Goal: Task Accomplishment & Management: Complete application form

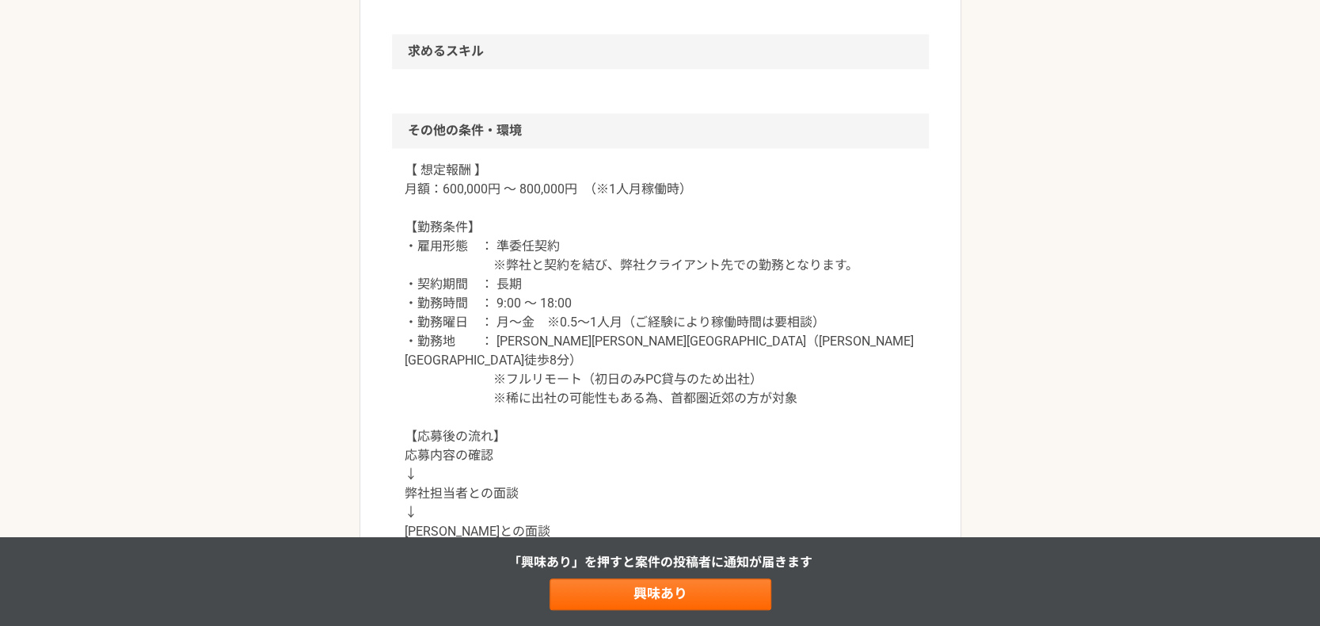
scroll to position [1478, 0]
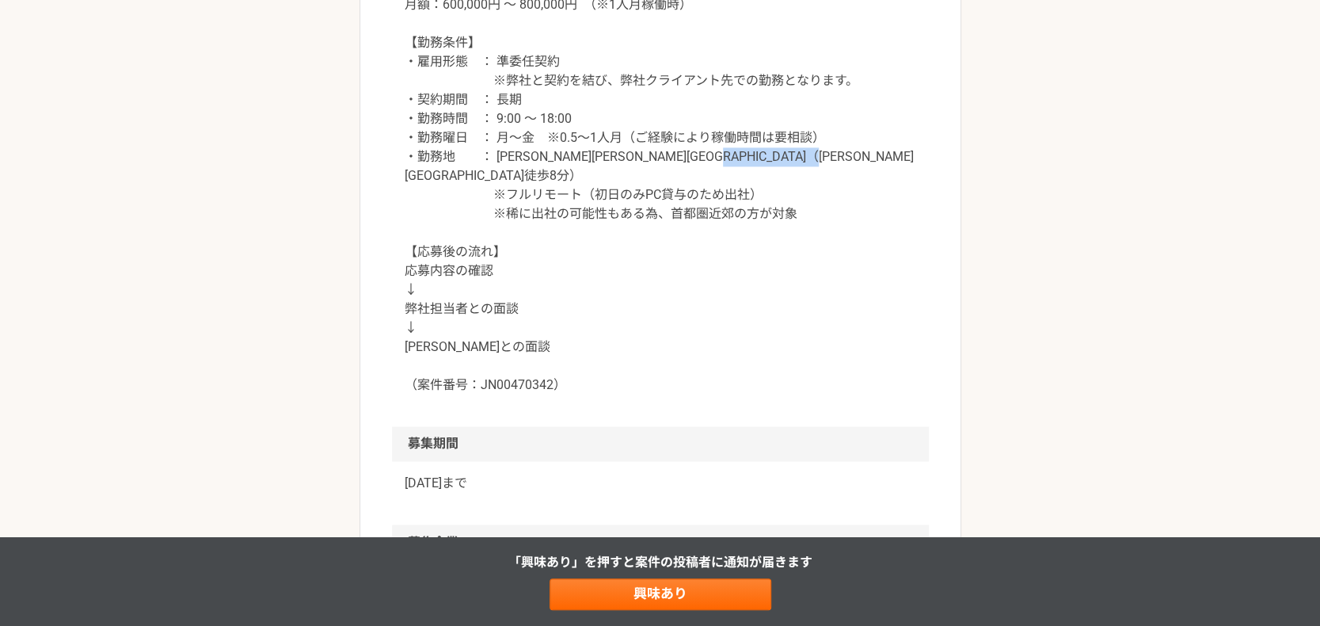
drag, startPoint x: 592, startPoint y: 177, endPoint x: 748, endPoint y: 171, distance: 155.3
click at [748, 171] on p "【 想定報酬 】 月額：600,000円 ～ 800,000円　（※1人月稼働時） 【勤務条件】 ・雇用形態　： 準委任契約 ※弊社と契約を結び、弊社クライア…" at bounding box center [661, 185] width 512 height 418
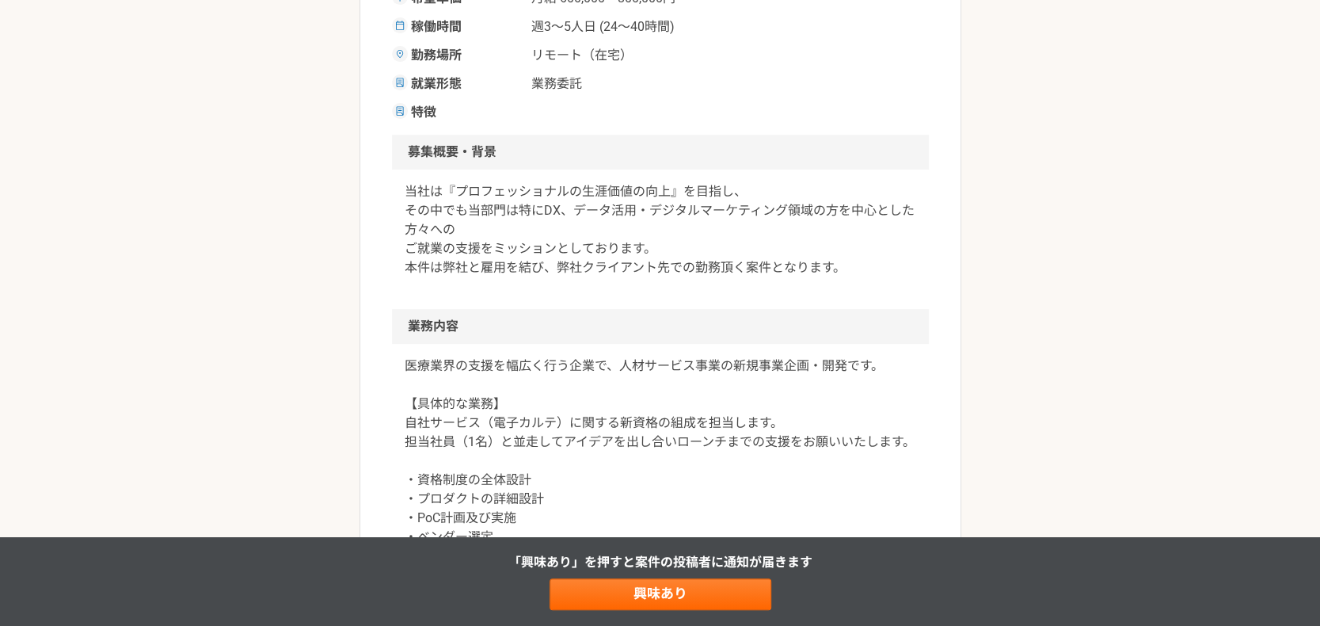
scroll to position [185, 0]
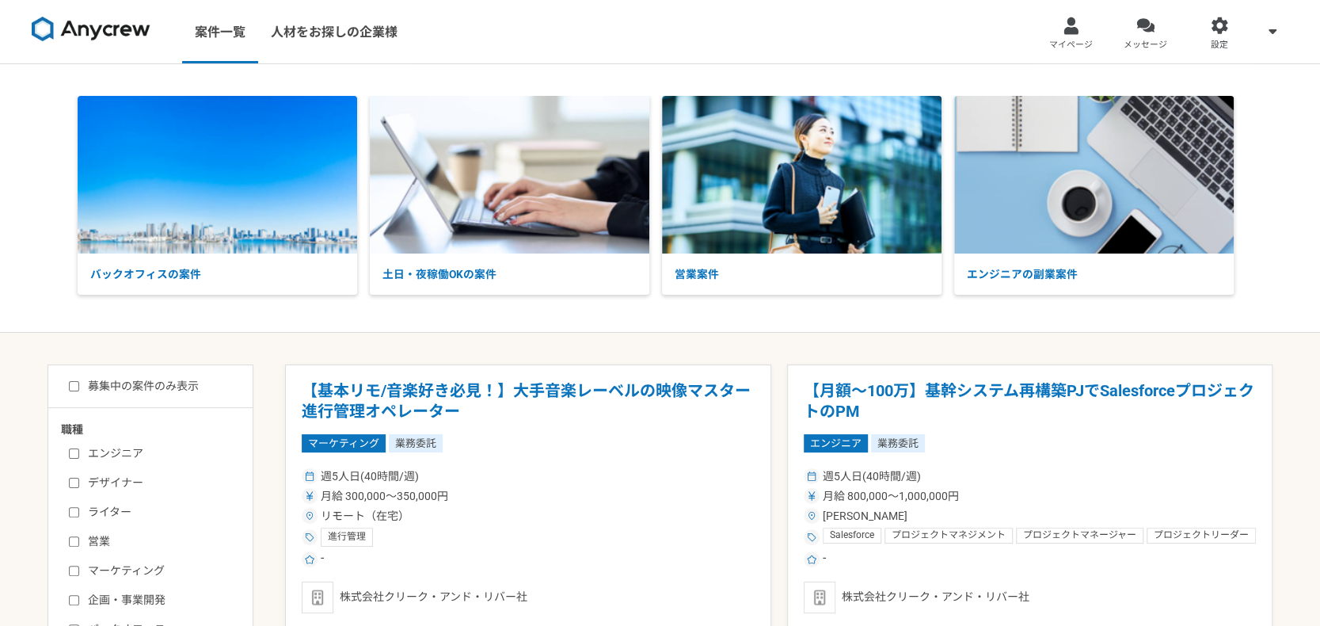
click at [115, 39] on img at bounding box center [91, 29] width 119 height 25
click at [1144, 48] on span "メッセージ" at bounding box center [1146, 45] width 44 height 13
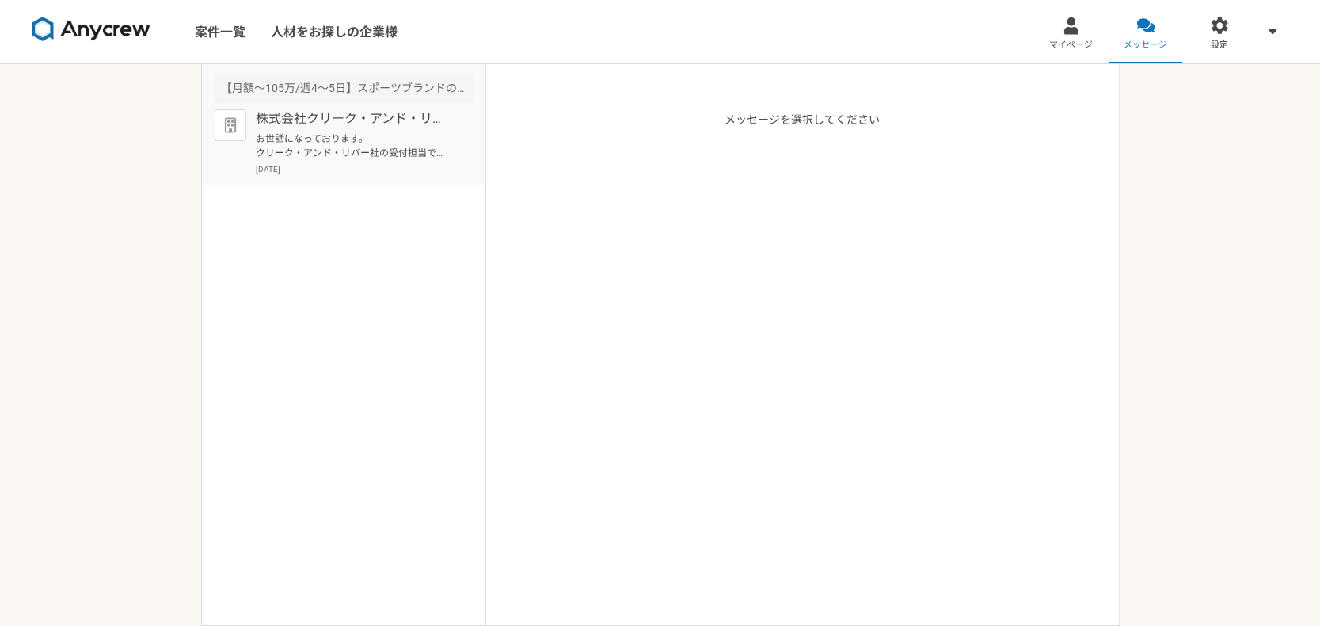
click at [391, 129] on div "株式会社クリーク・アンド・リバー社 お世話になっております。 クリーク・アンド・リバー社の受付担当です。 この度は弊社案件にご興味頂き誠にありがとうございます…" at bounding box center [364, 142] width 217 height 66
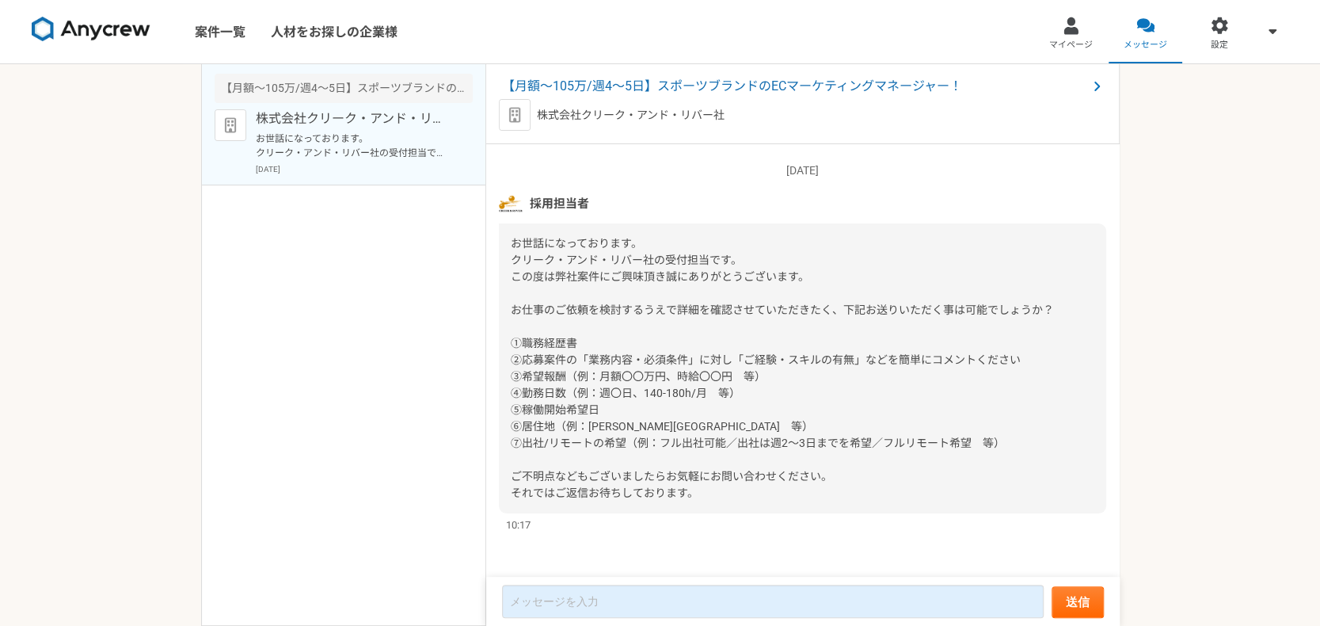
scroll to position [120, 0]
click at [234, 29] on link "案件一覧" at bounding box center [220, 31] width 76 height 63
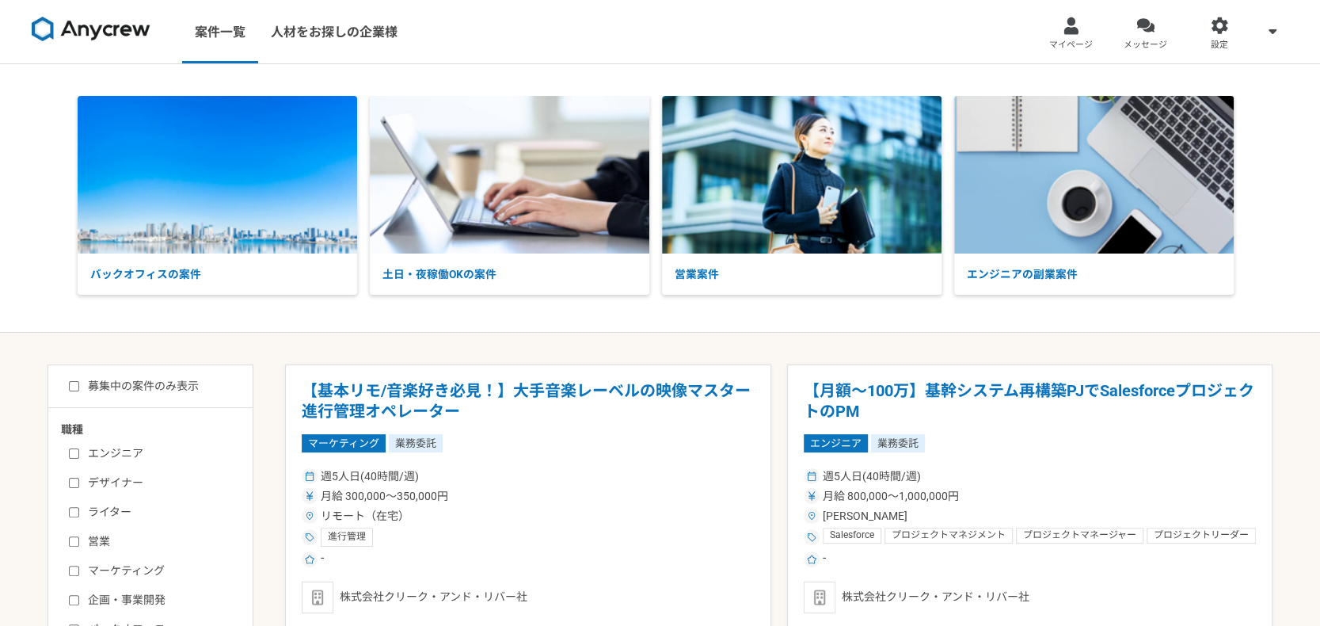
click at [1071, 46] on span "マイページ" at bounding box center [1071, 45] width 44 height 13
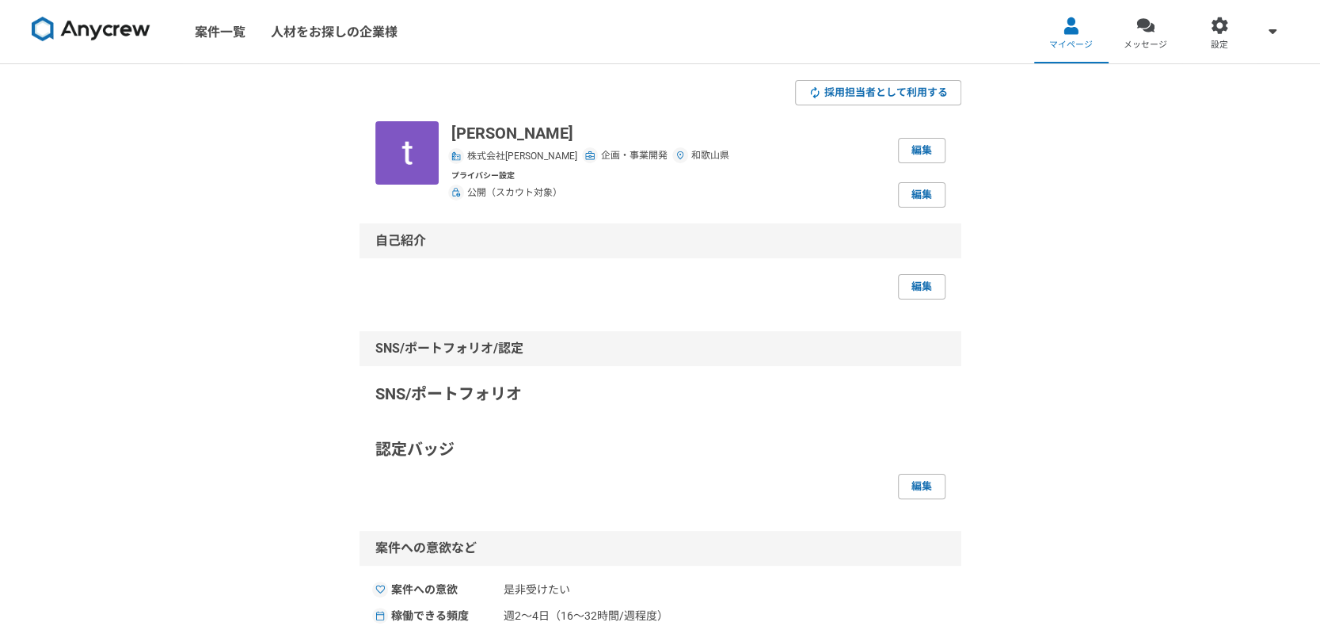
click at [230, 38] on link "案件一覧" at bounding box center [220, 31] width 76 height 63
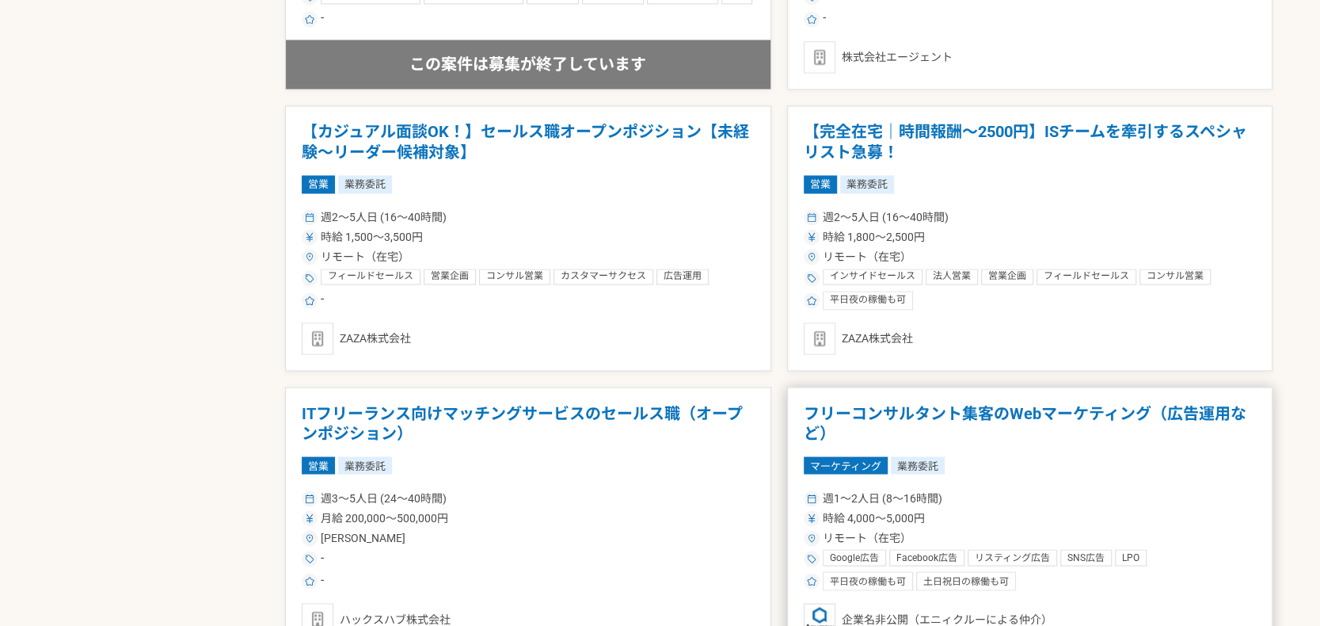
scroll to position [1848, 0]
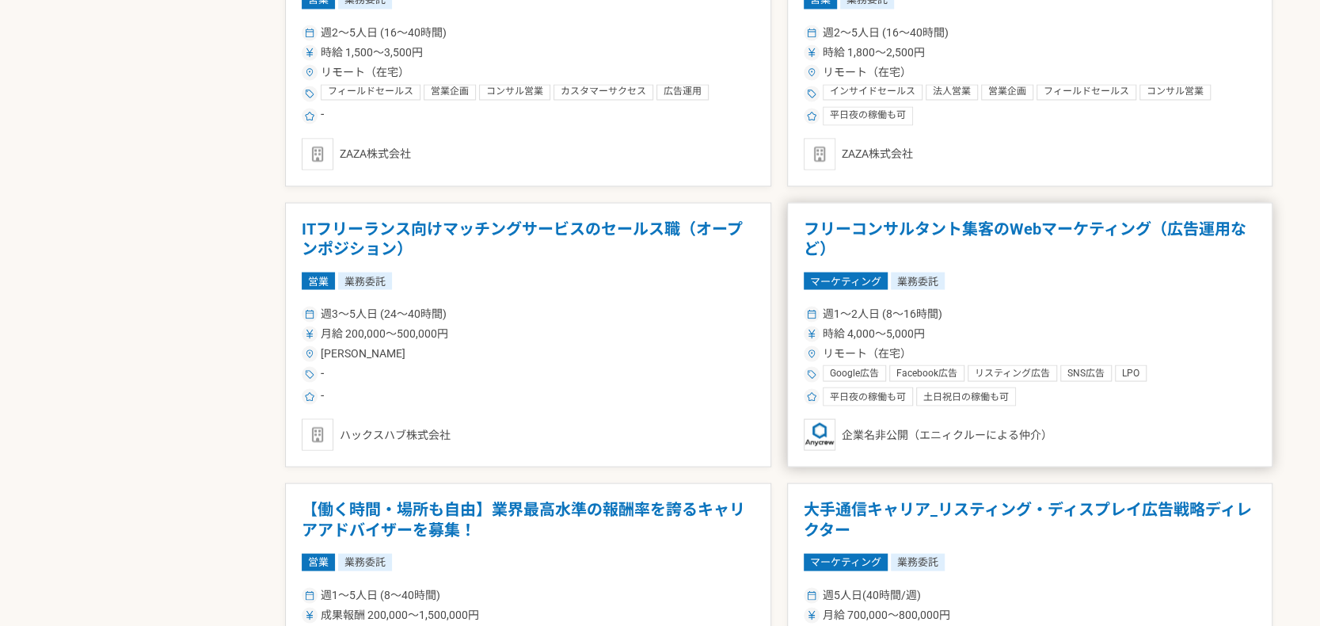
click at [1069, 272] on div "マーケティング 業務委託" at bounding box center [1030, 280] width 453 height 17
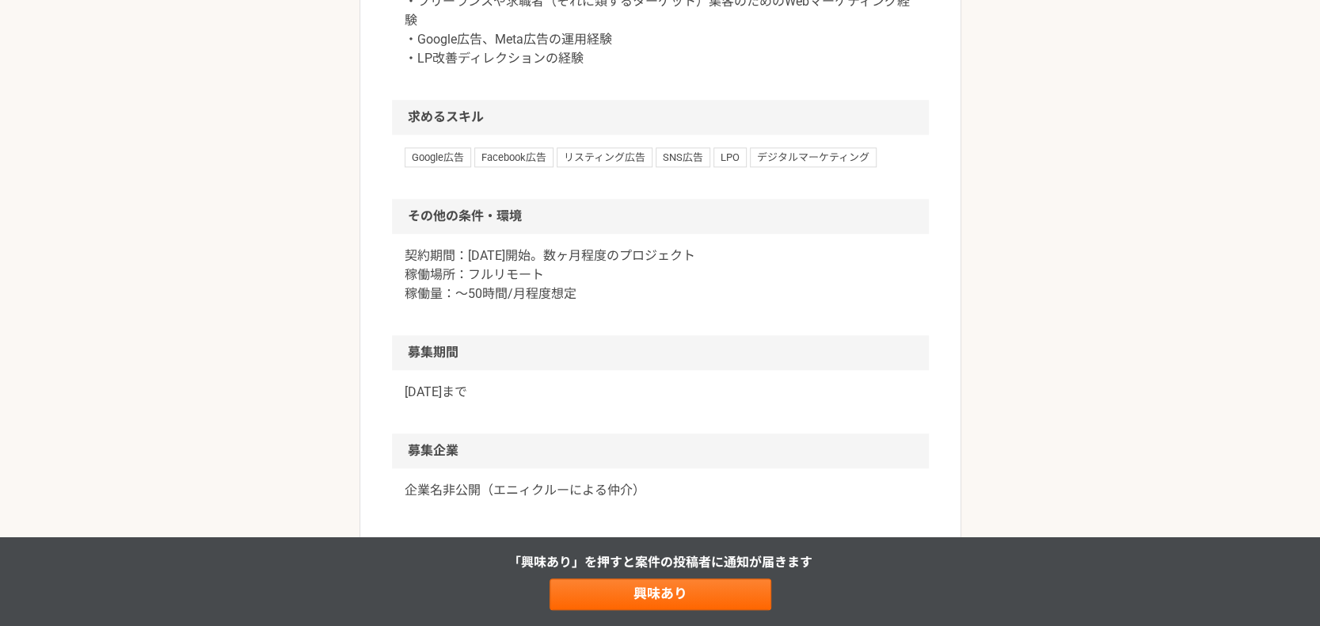
scroll to position [1109, 0]
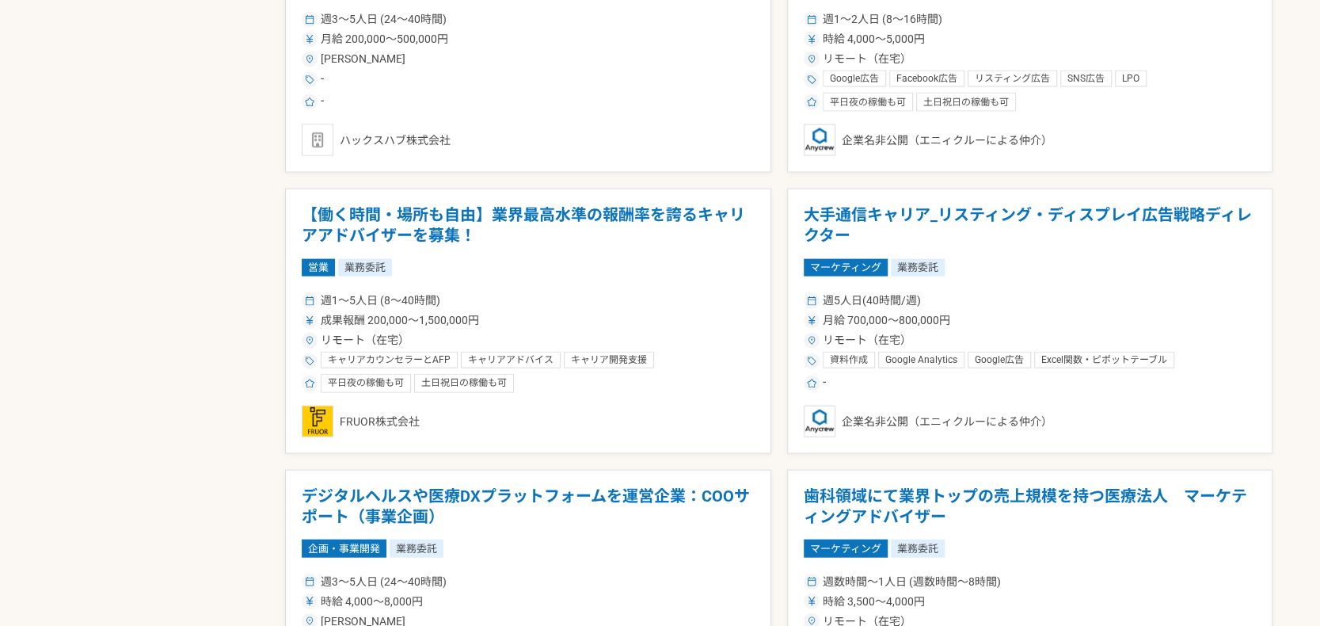
scroll to position [2217, 0]
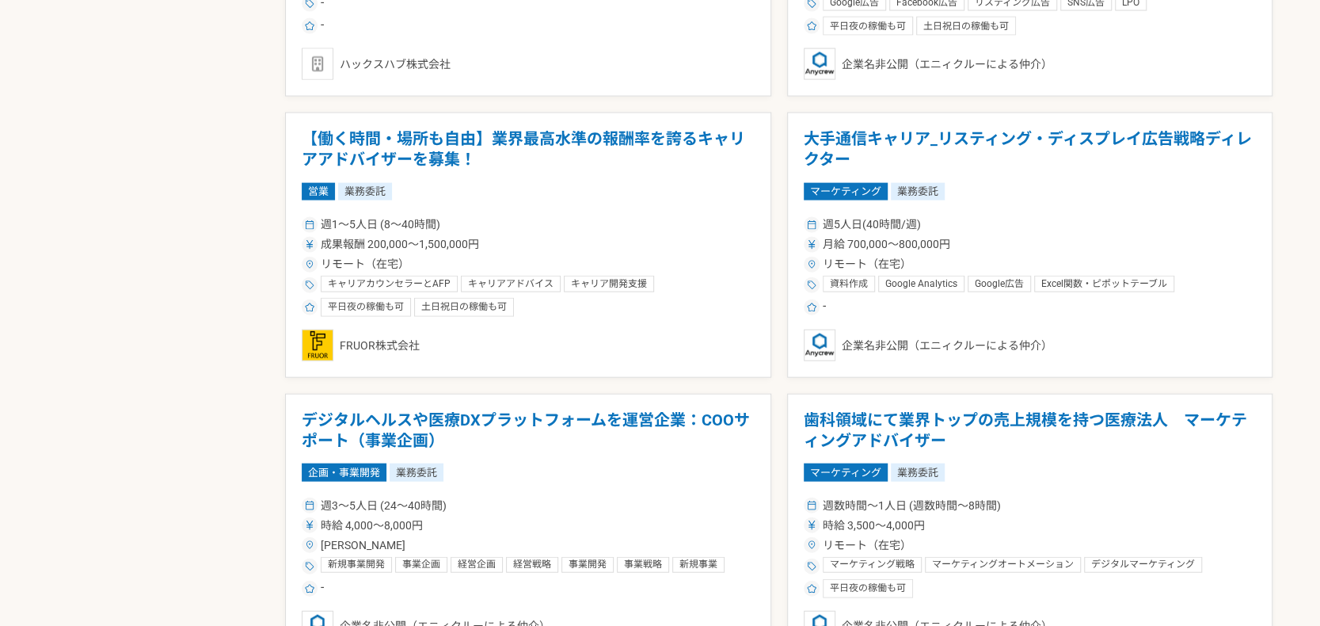
click at [592, 183] on div "営業 業務委託" at bounding box center [528, 191] width 453 height 17
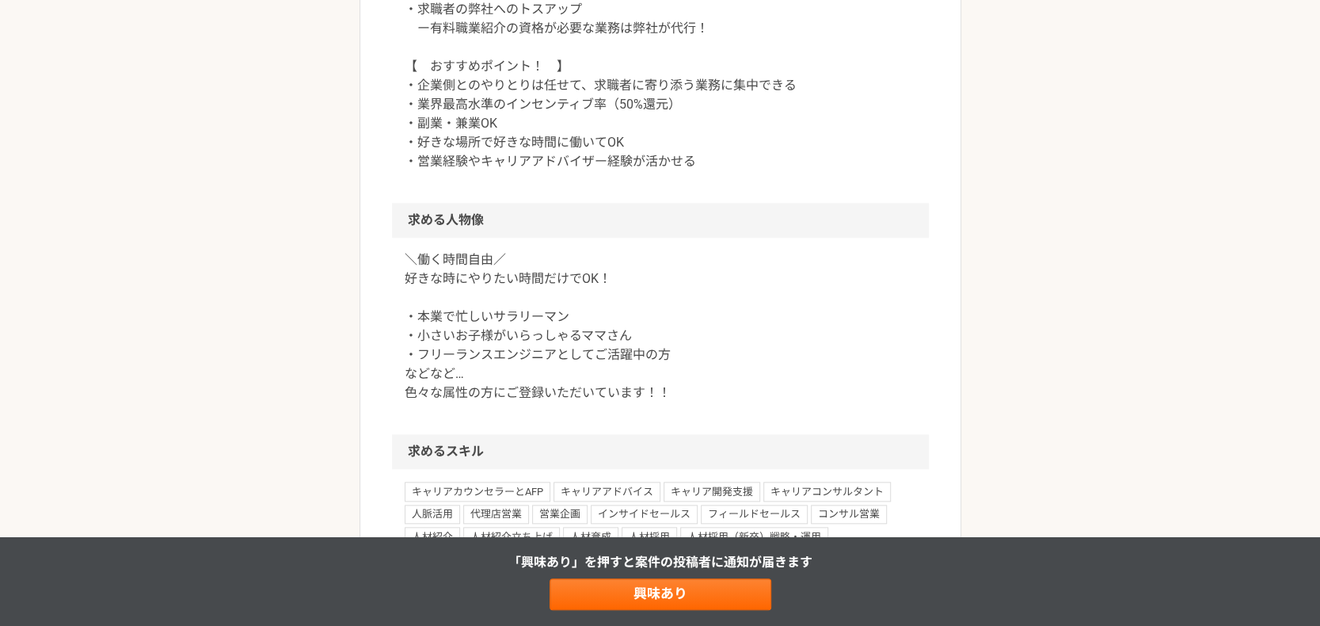
scroll to position [923, 0]
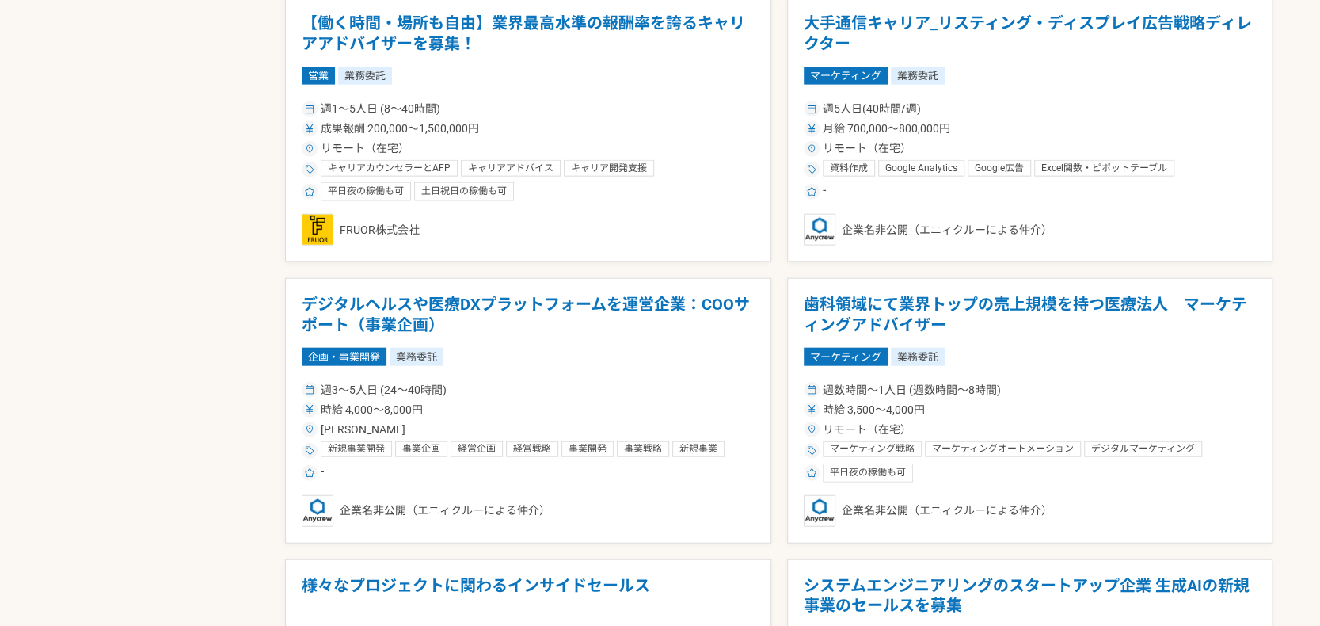
scroll to position [2402, 0]
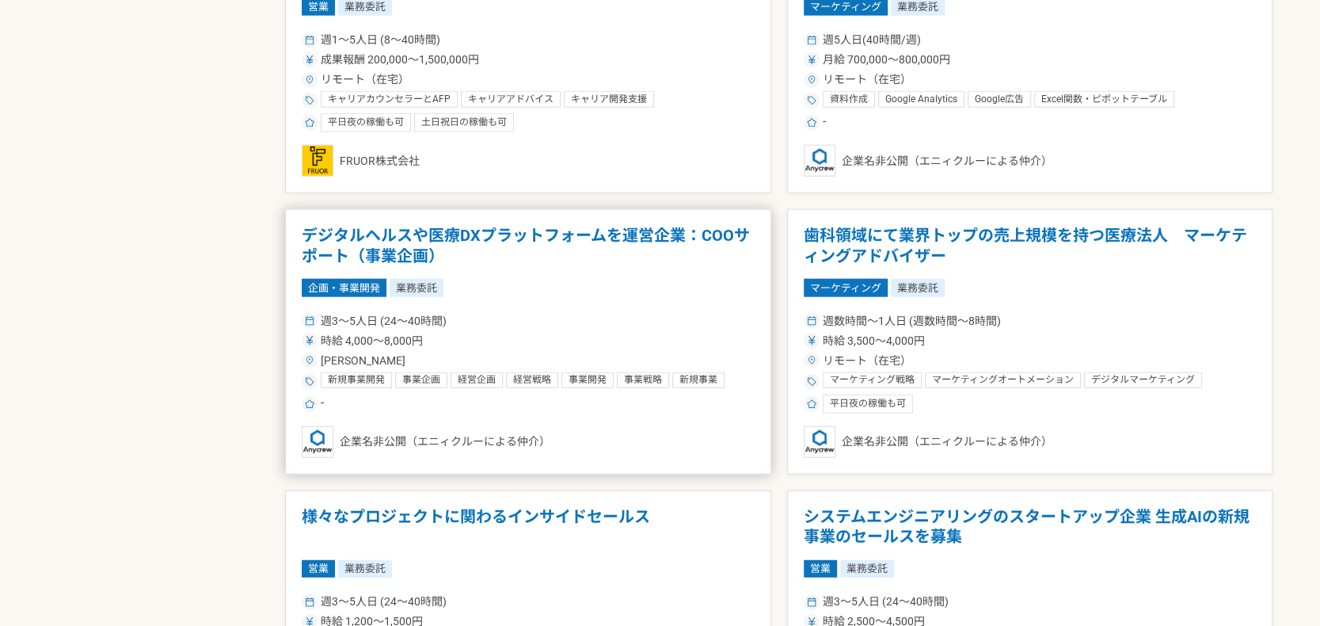
click at [663, 265] on article "デジタルヘルスや医療DXプラットフォームを運営企業：COOサポート（事業企画） 企画・事業開発 業務委託 週3〜5人日 (24〜40時間) 時給 4,000〜…" at bounding box center [528, 341] width 486 height 265
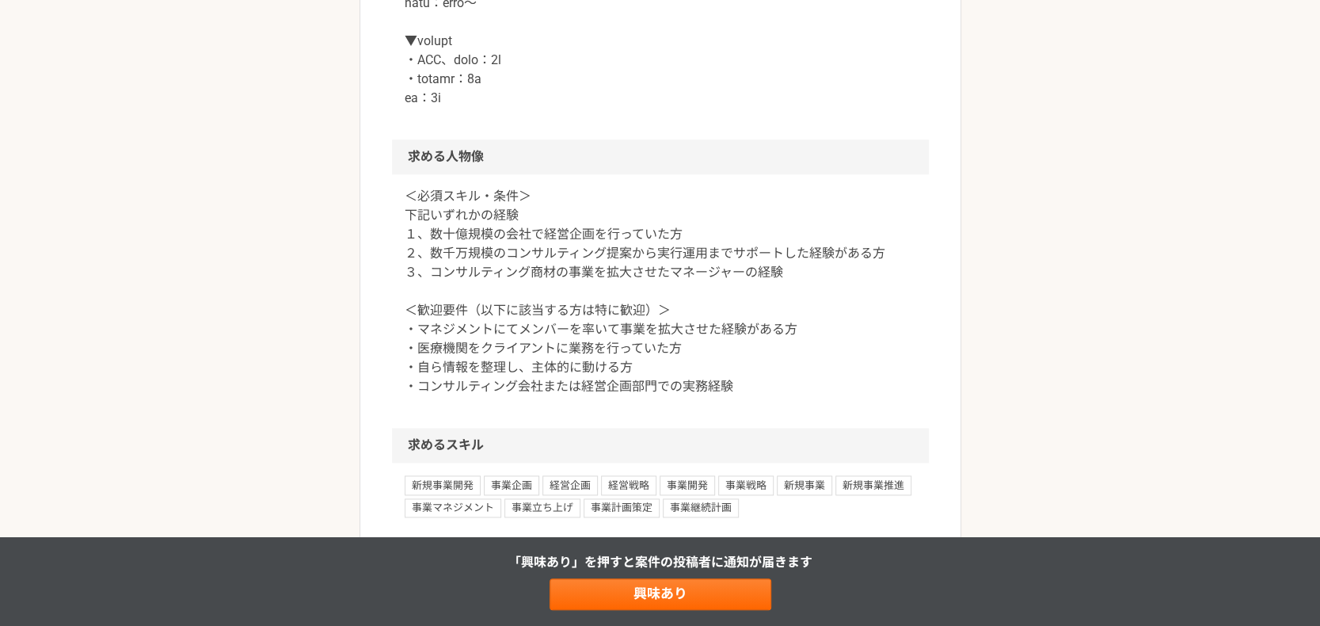
scroll to position [1478, 0]
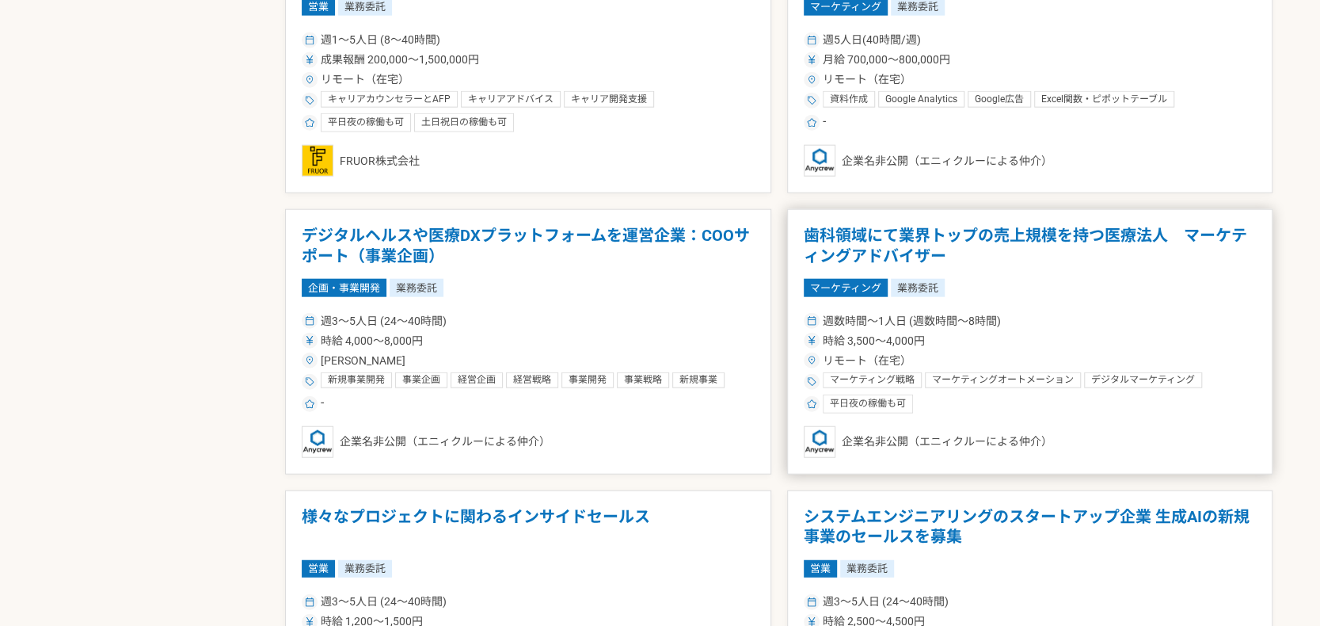
scroll to position [2217, 0]
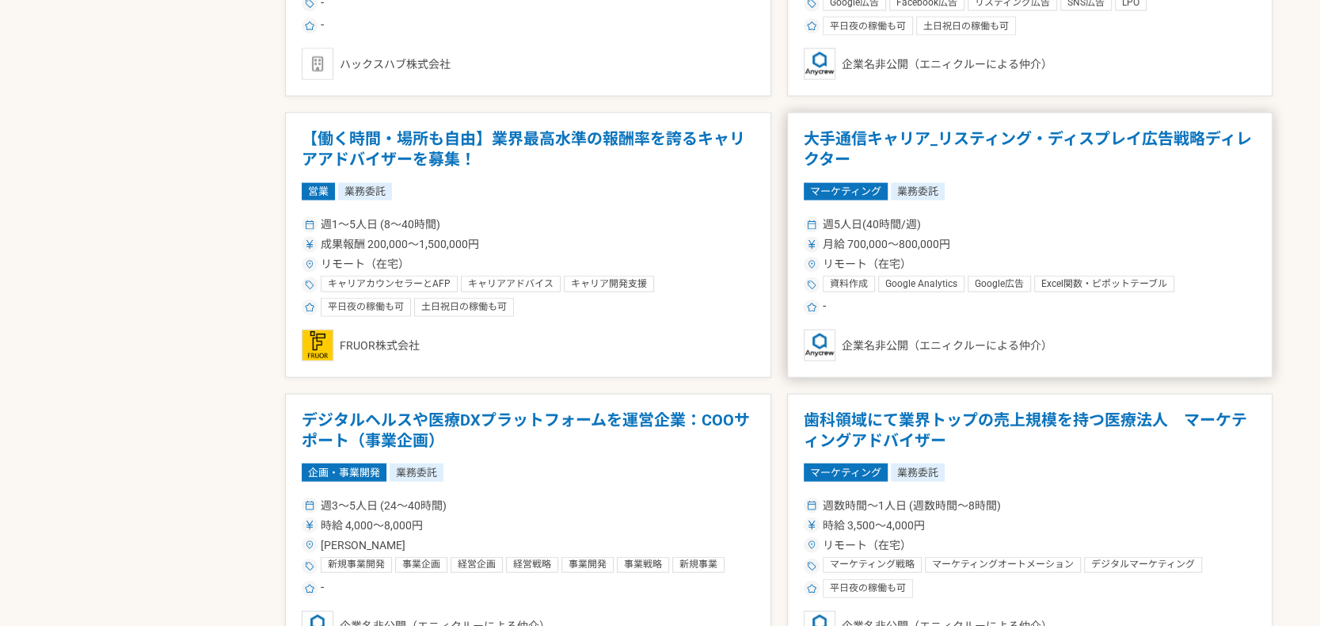
click at [987, 224] on div "週5人日(40時間/週)" at bounding box center [1030, 224] width 453 height 17
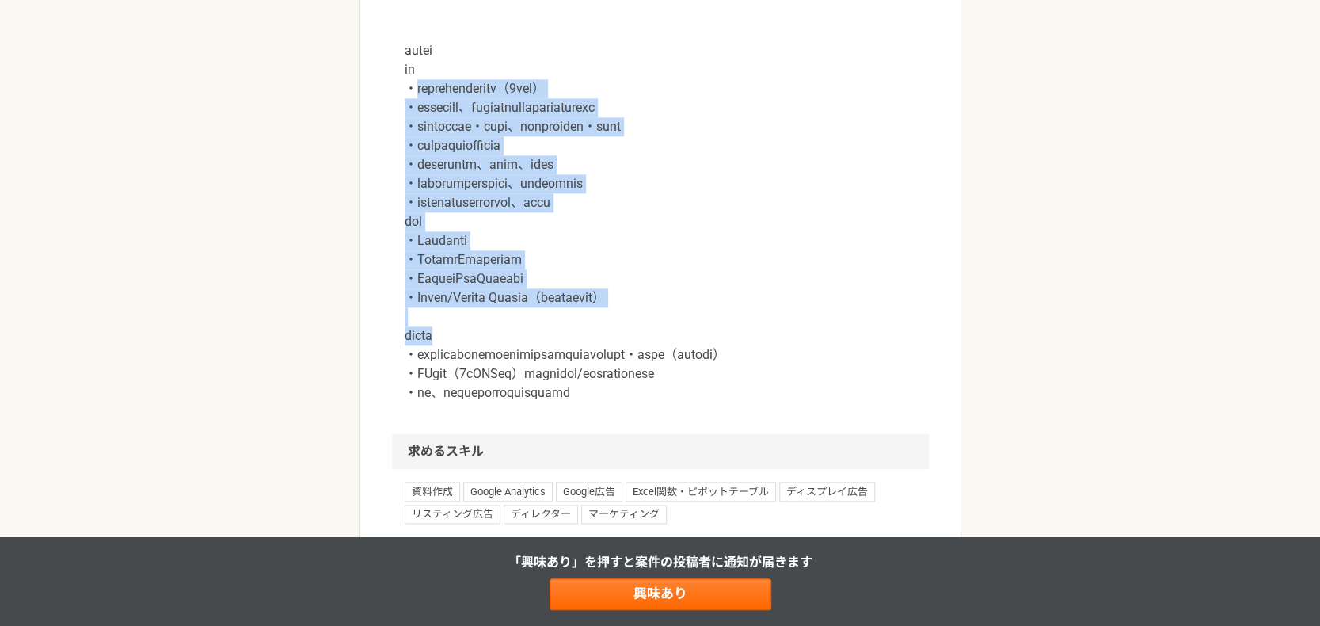
scroll to position [1293, 0]
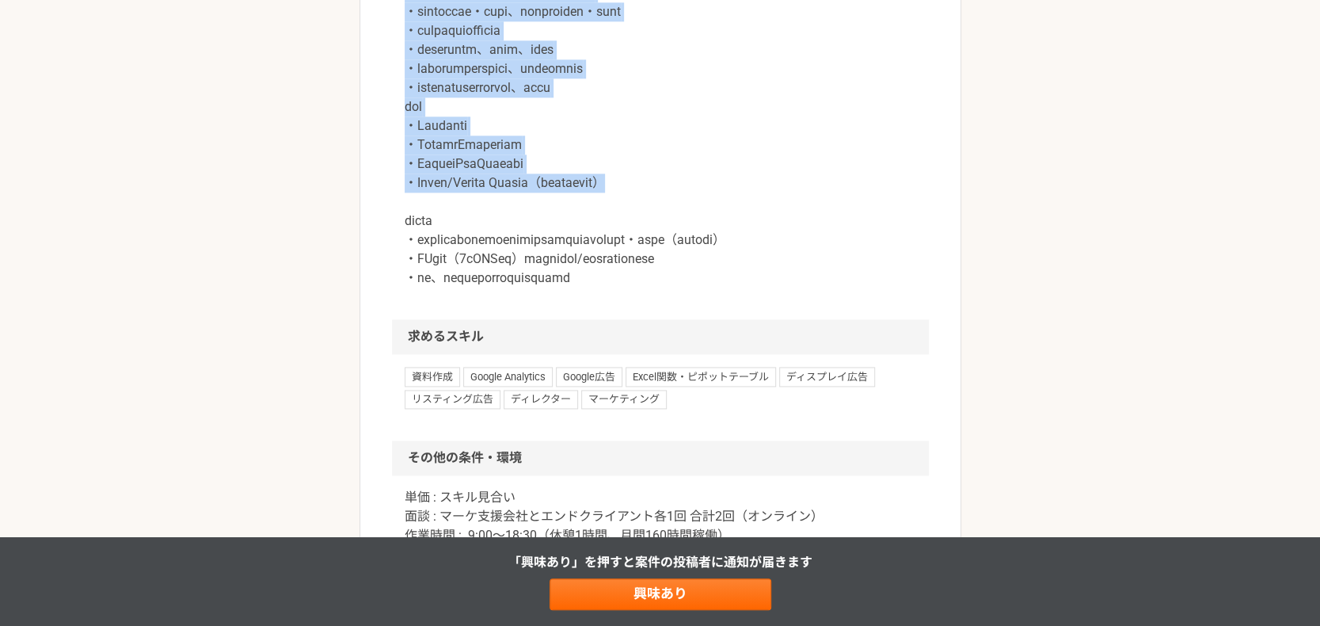
drag, startPoint x: 418, startPoint y: 257, endPoint x: 700, endPoint y: 285, distance: 283.3
click at [700, 285] on p at bounding box center [661, 21] width 512 height 532
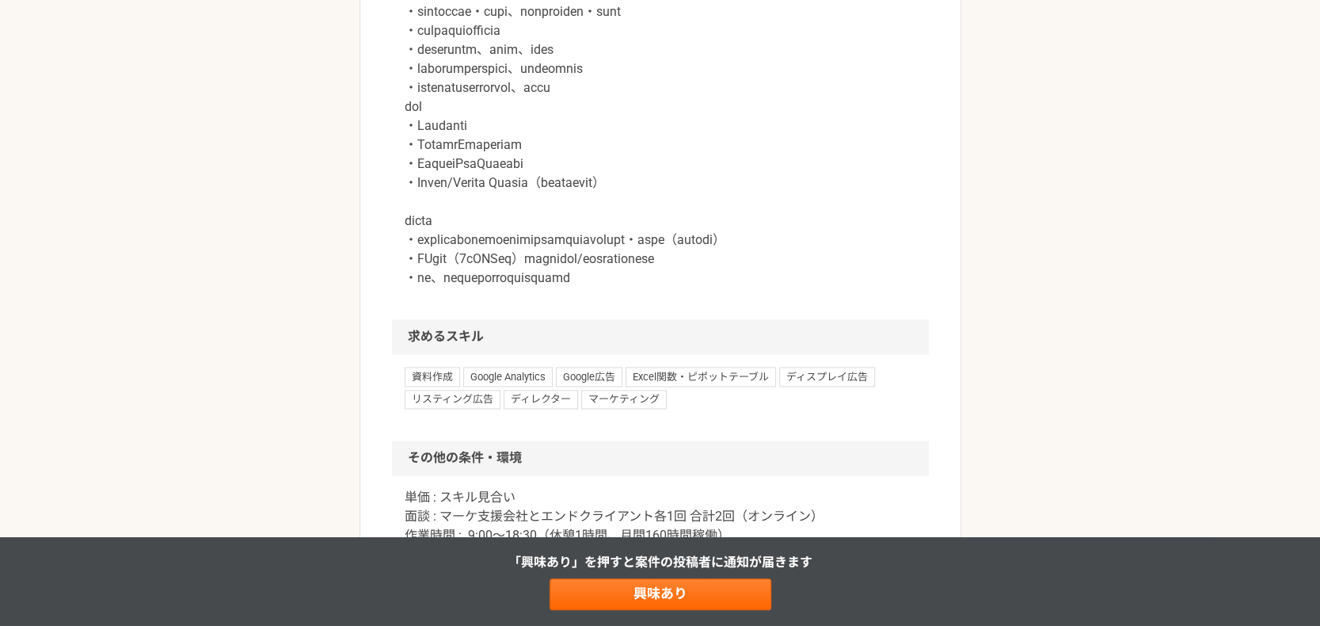
click at [651, 287] on p at bounding box center [661, 21] width 512 height 532
drag, startPoint x: 692, startPoint y: 181, endPoint x: 414, endPoint y: 181, distance: 278.0
click at [414, 181] on p at bounding box center [661, 21] width 512 height 532
drag, startPoint x: 419, startPoint y: 163, endPoint x: 736, endPoint y: 170, distance: 317.6
click at [736, 170] on p at bounding box center [661, 21] width 512 height 532
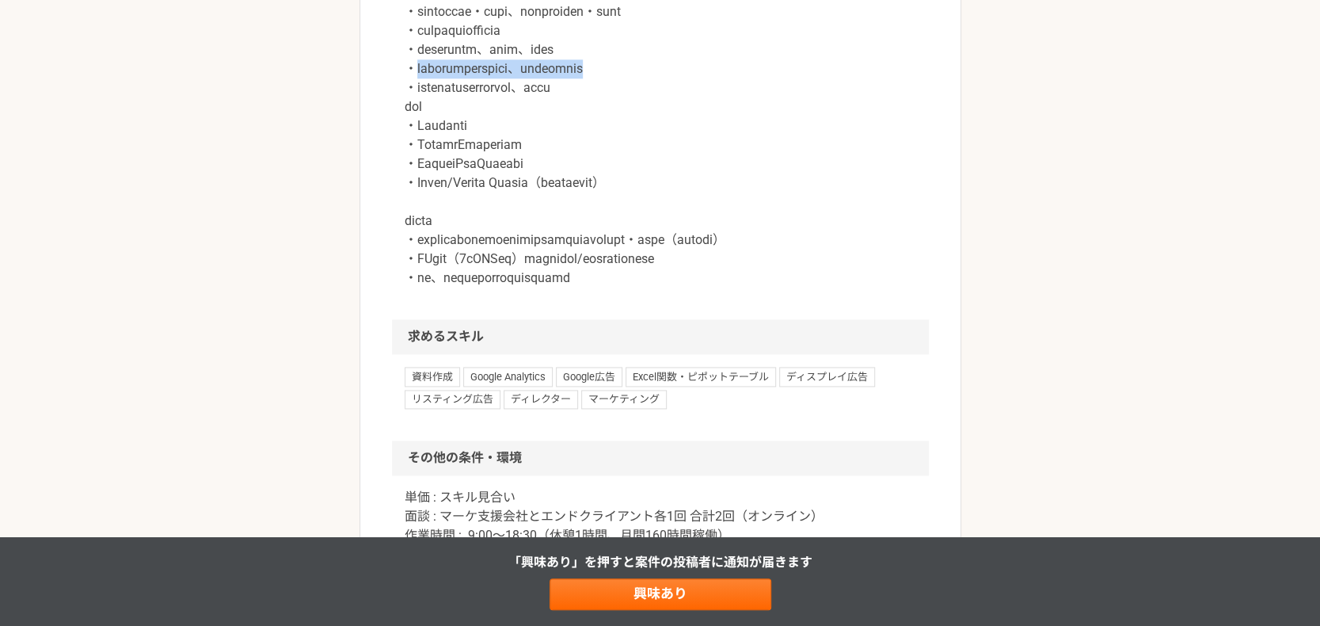
click at [767, 165] on p at bounding box center [661, 21] width 512 height 532
click at [665, 188] on p at bounding box center [661, 21] width 512 height 532
drag, startPoint x: 645, startPoint y: 188, endPoint x: 699, endPoint y: 185, distance: 54.7
click at [699, 185] on p at bounding box center [661, 21] width 512 height 532
click at [717, 185] on p at bounding box center [661, 21] width 512 height 532
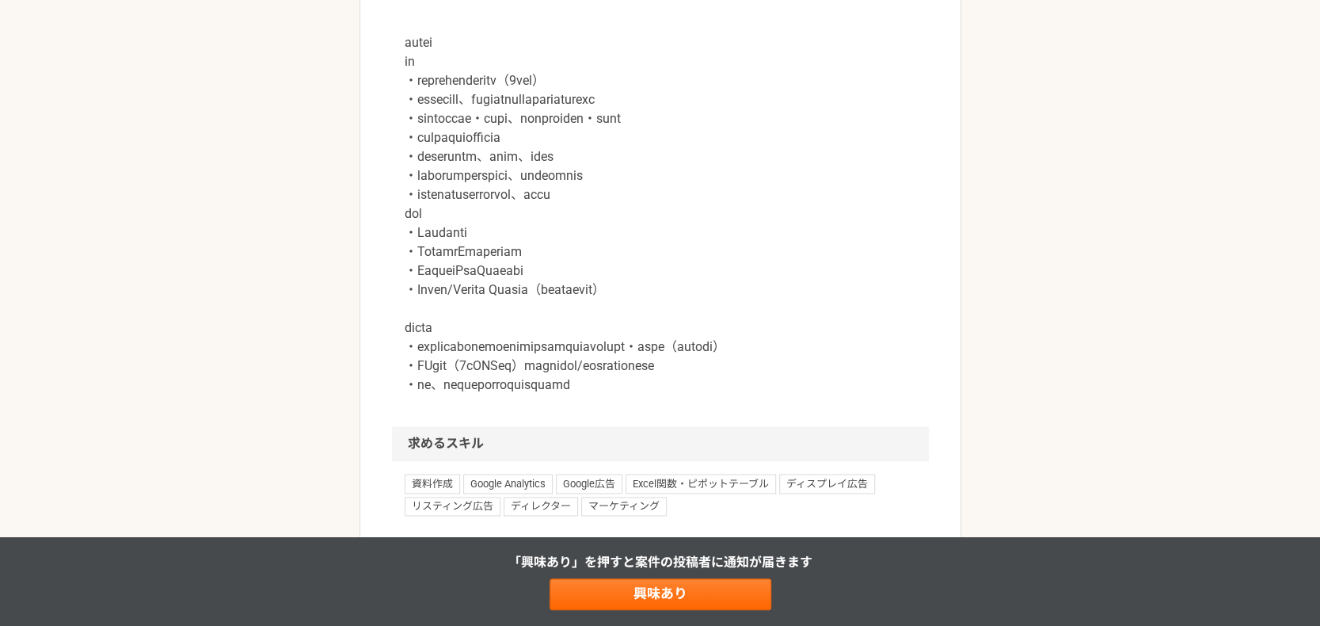
scroll to position [1109, 0]
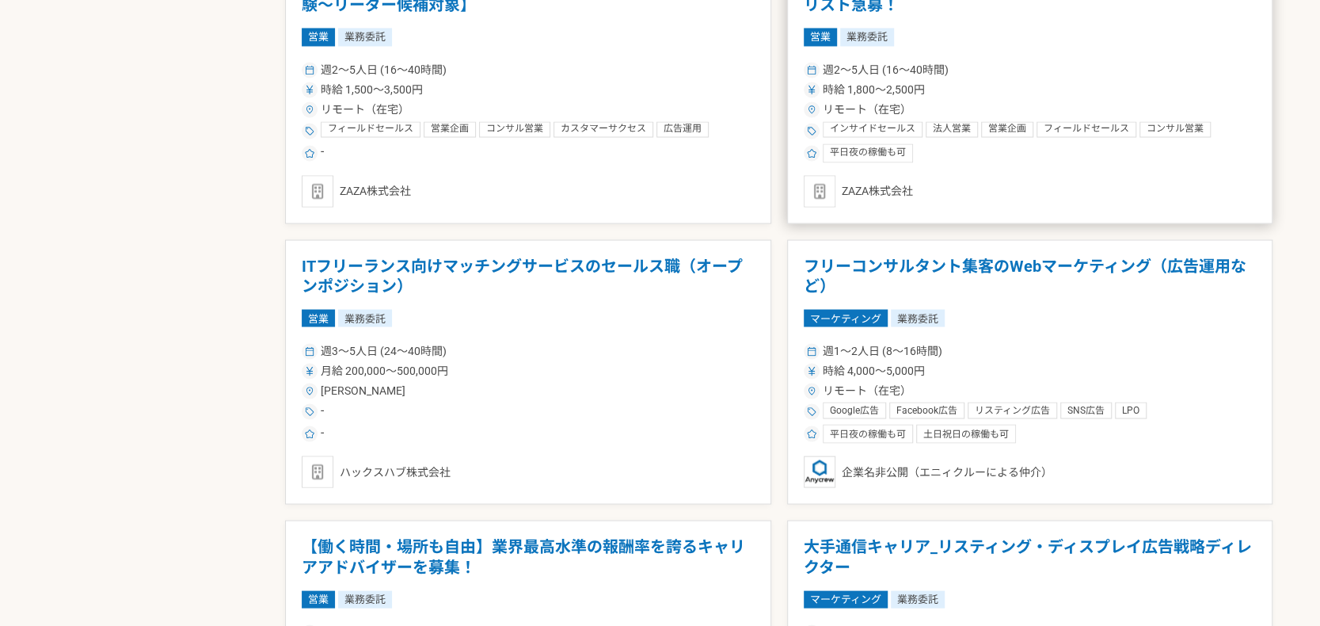
scroll to position [1848, 0]
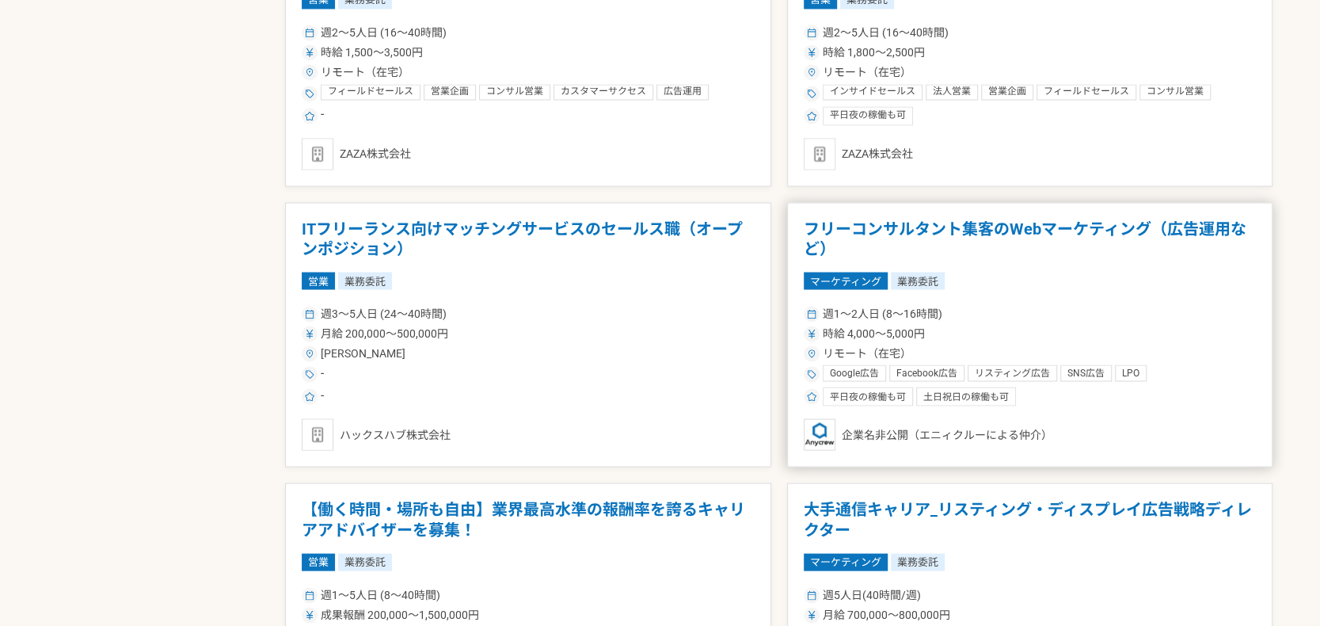
click at [944, 230] on h1 "フリーコンサルタント集客のWebマーケティング（広告運用など）" at bounding box center [1030, 239] width 453 height 40
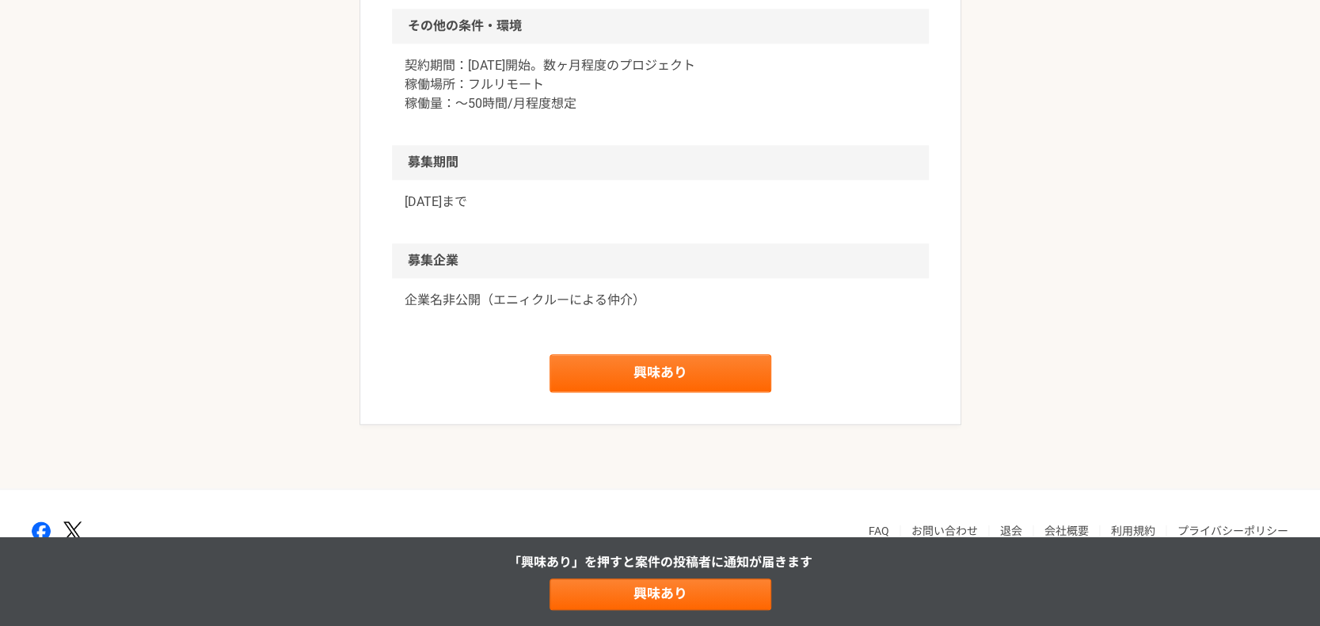
scroll to position [1130, 0]
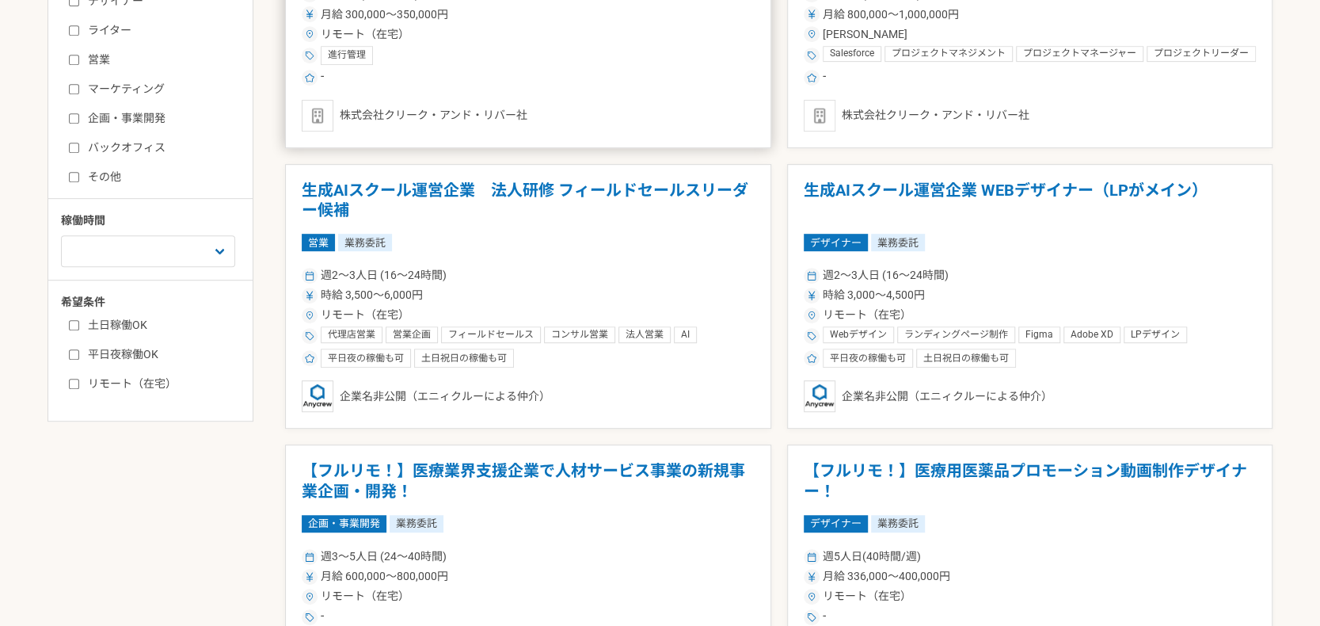
scroll to position [554, 0]
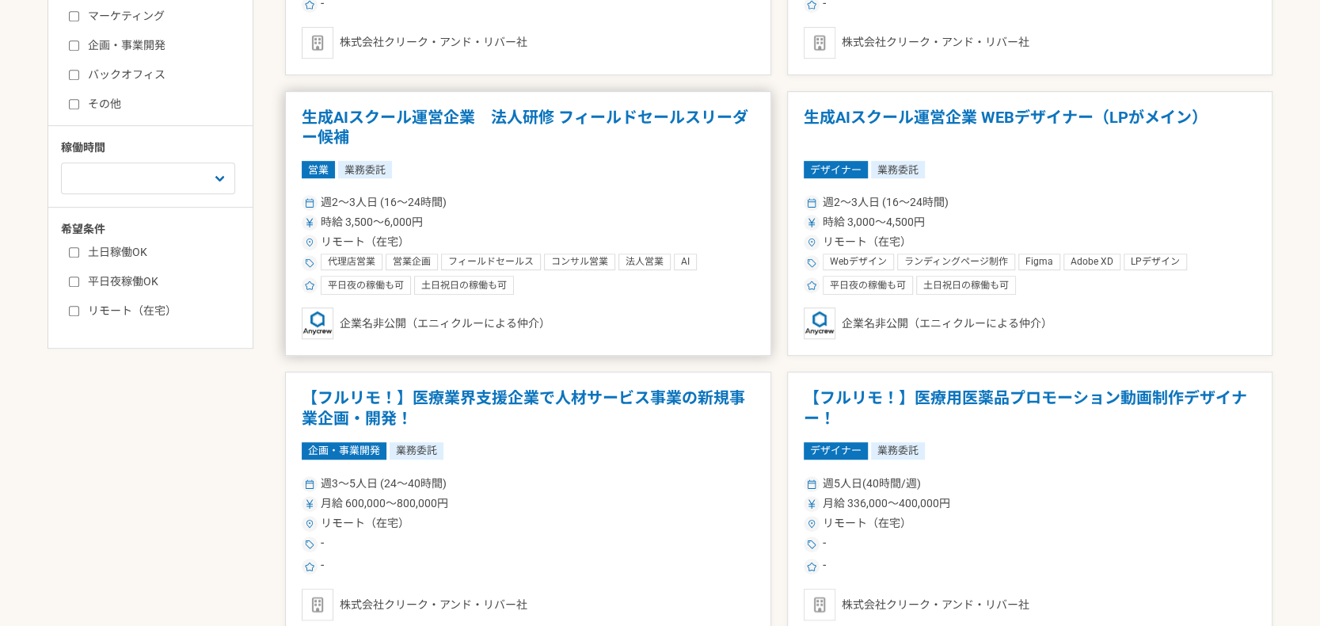
click at [531, 115] on h1 "生成AIスクール運営企業　法人研修 フィールドセールスリーダー候補" at bounding box center [528, 128] width 453 height 40
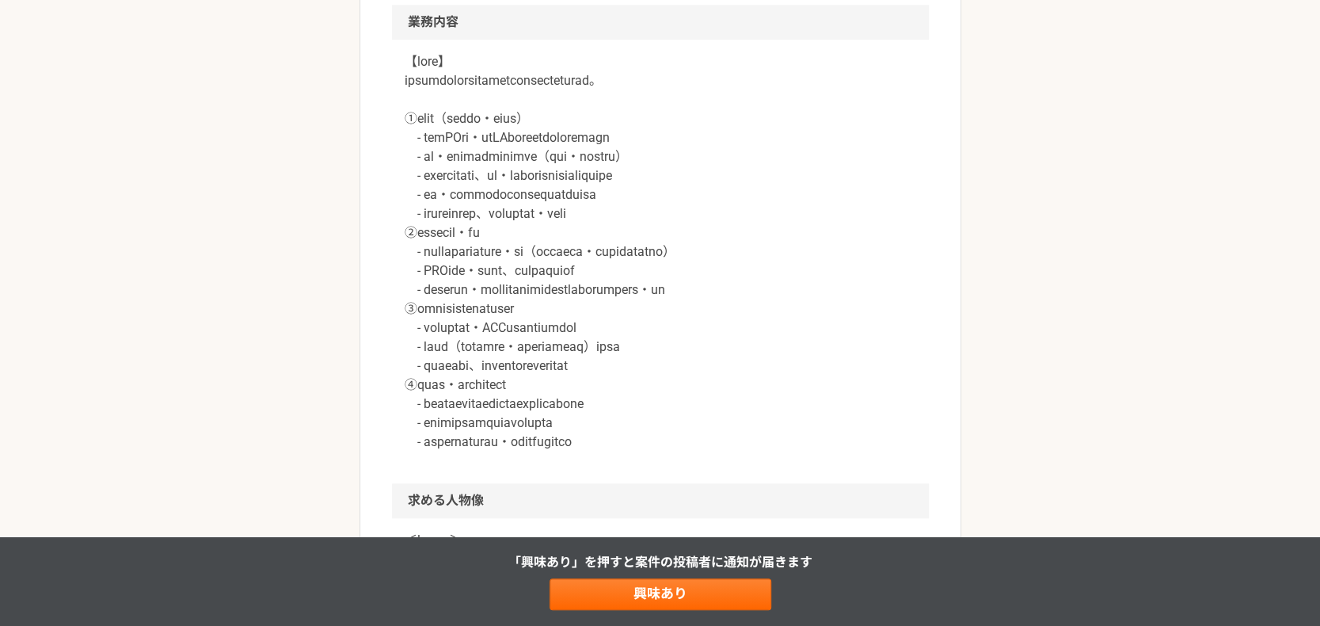
scroll to position [923, 0]
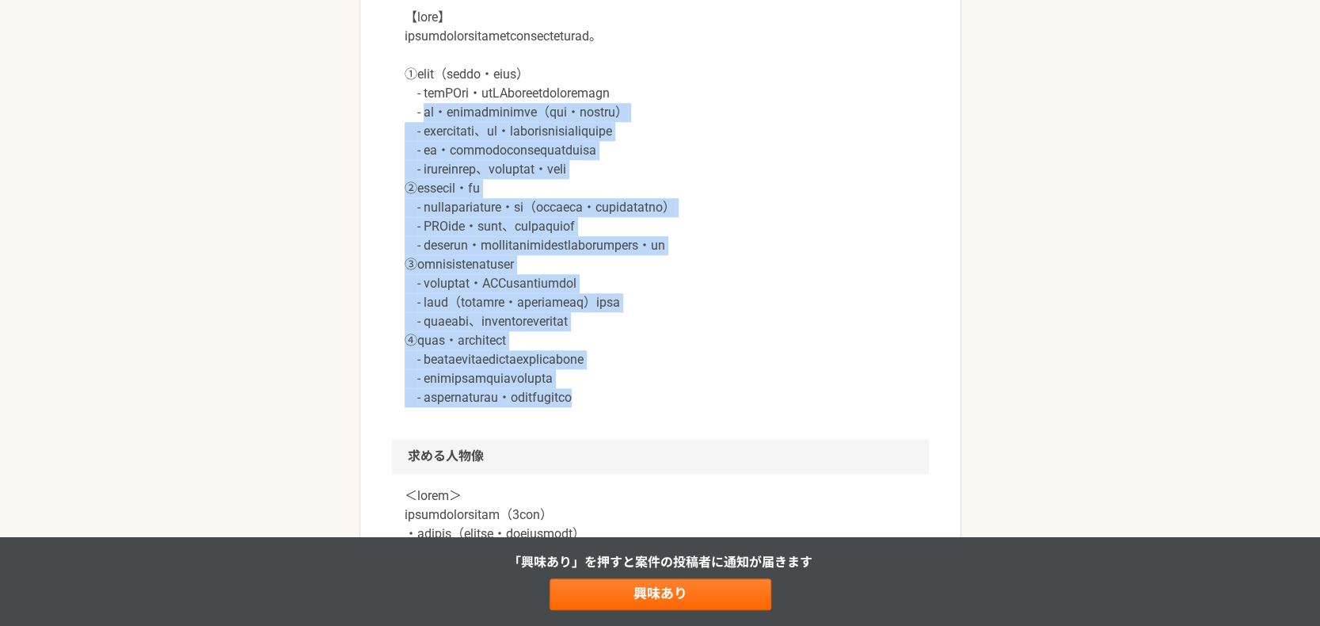
drag, startPoint x: 426, startPoint y: 108, endPoint x: 779, endPoint y: 390, distance: 451.9
click at [779, 390] on p at bounding box center [661, 207] width 512 height 399
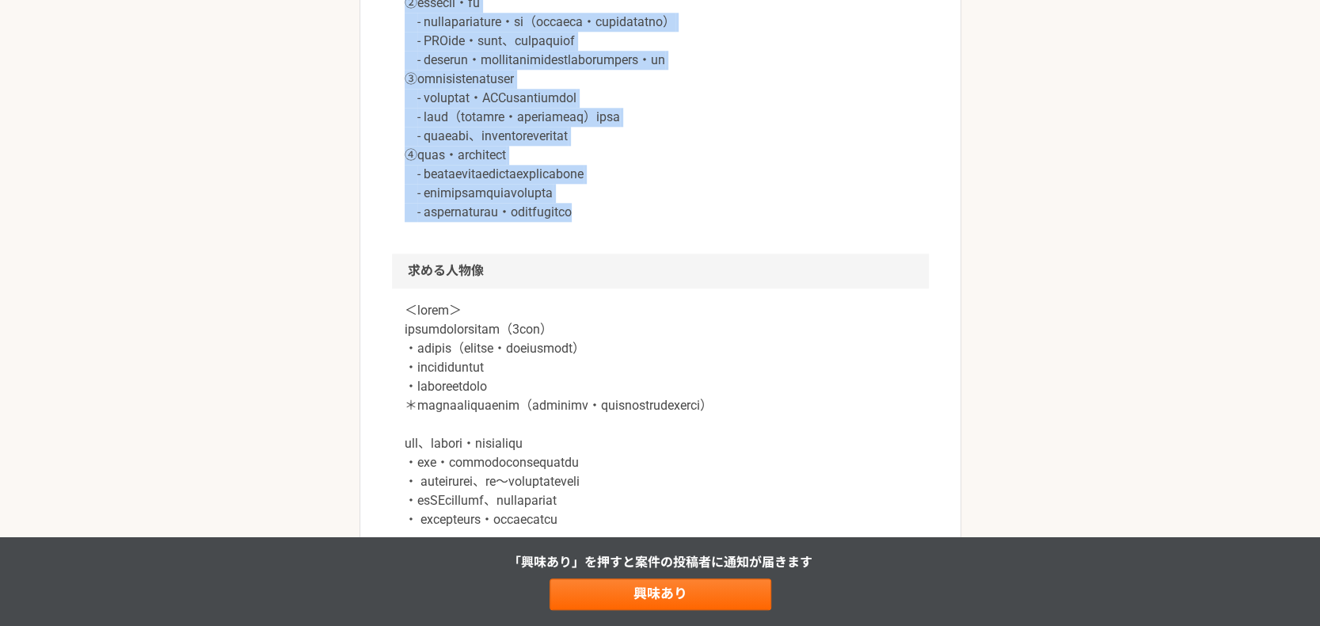
scroll to position [1293, 0]
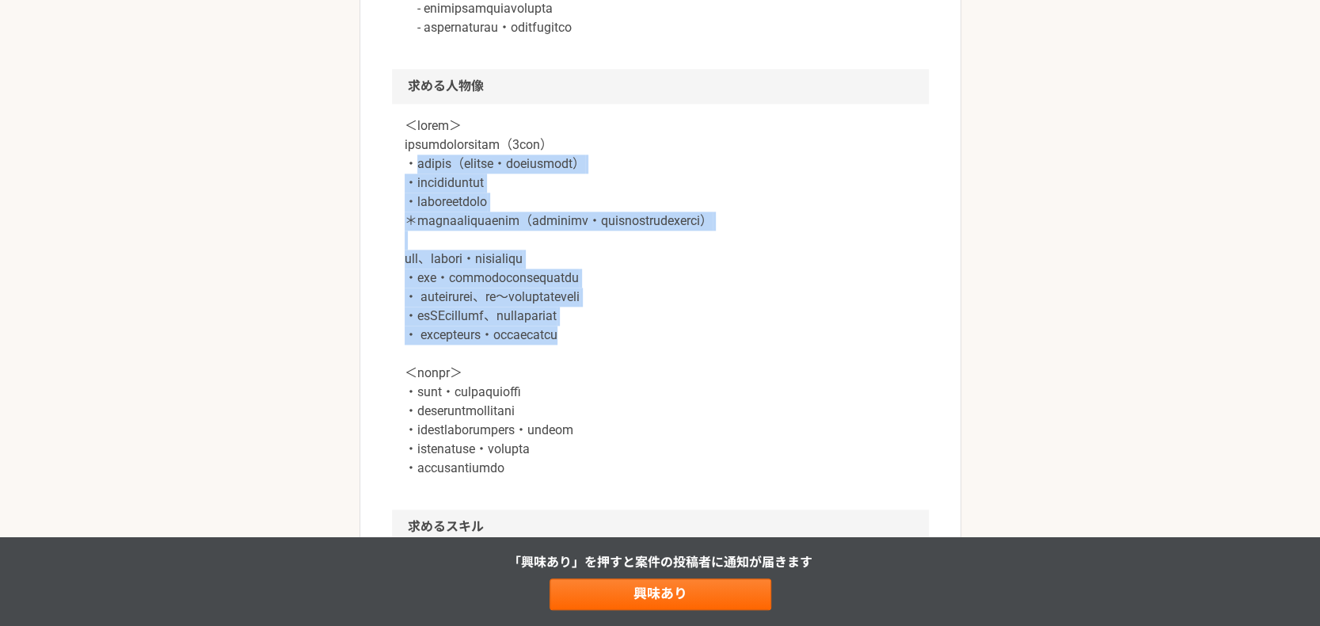
drag, startPoint x: 415, startPoint y: 160, endPoint x: 698, endPoint y: 344, distance: 338.3
click at [702, 346] on p at bounding box center [661, 296] width 512 height 361
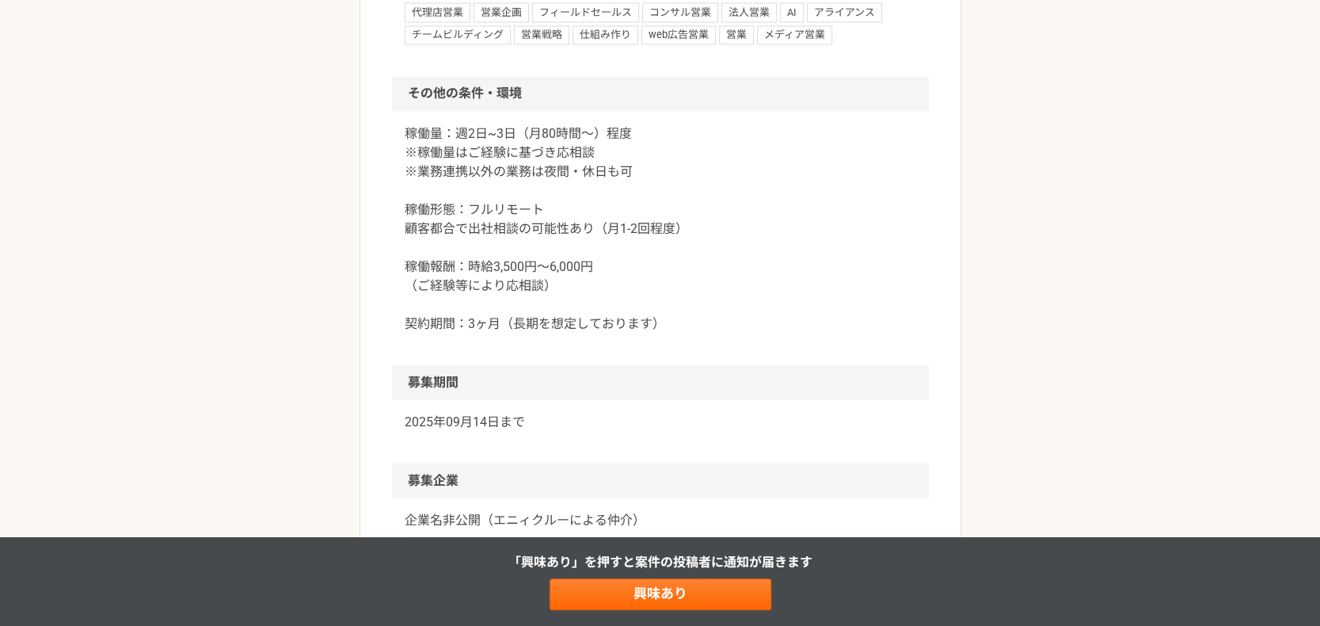
scroll to position [2102, 0]
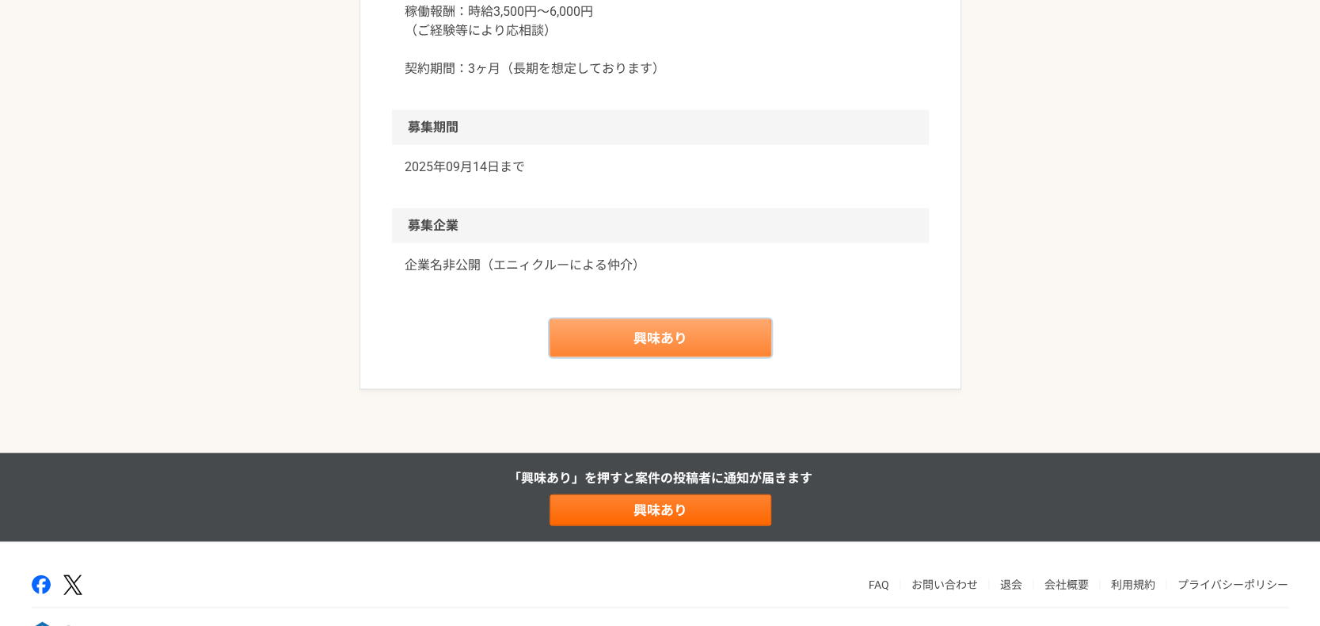
click at [634, 357] on link "興味あり" at bounding box center [661, 338] width 222 height 38
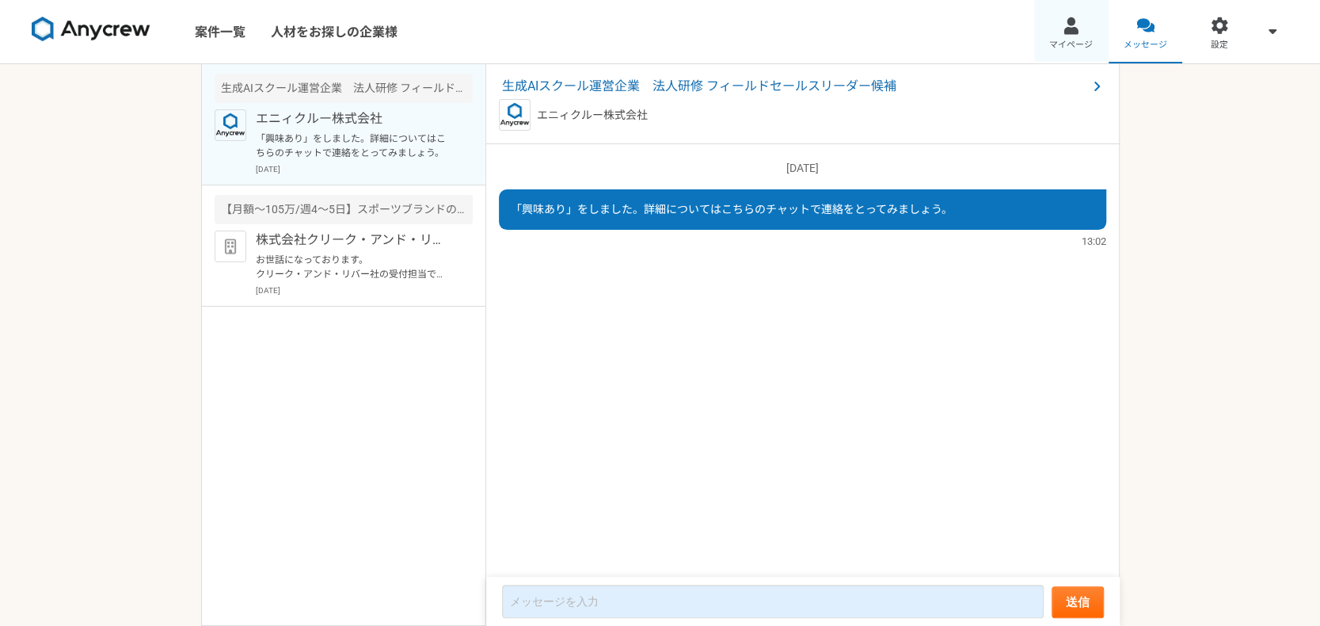
click at [1088, 35] on link "マイページ" at bounding box center [1071, 31] width 74 height 63
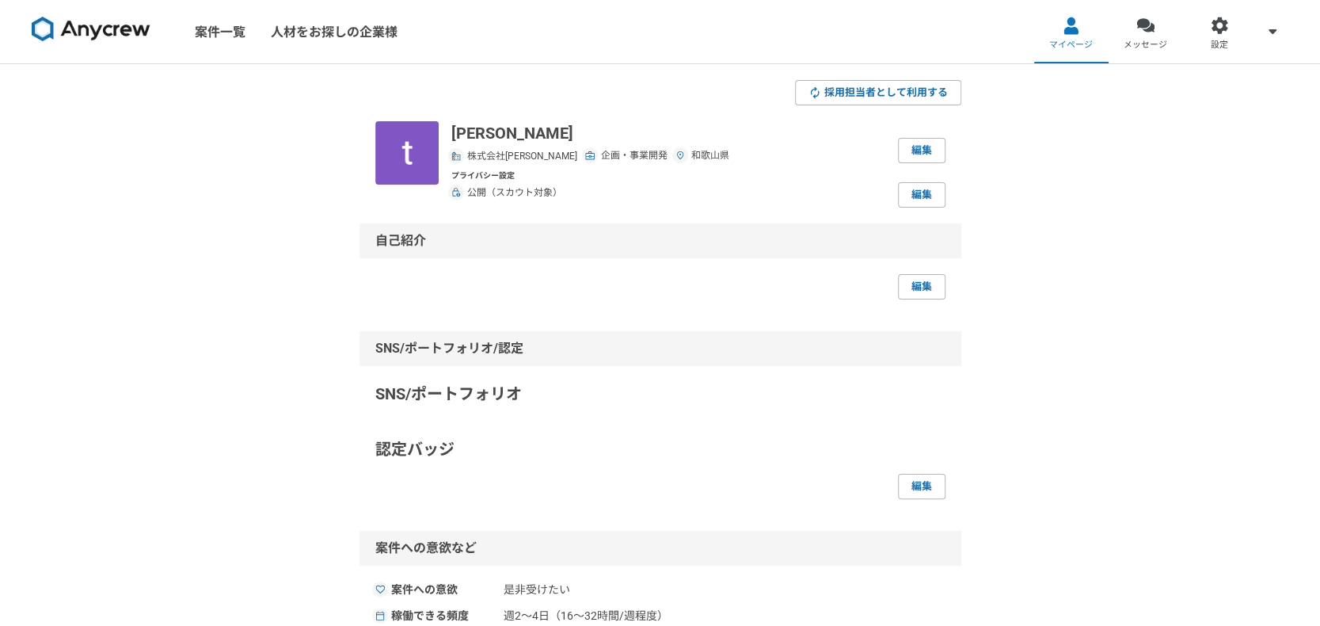
click at [131, 27] on img at bounding box center [91, 29] width 119 height 25
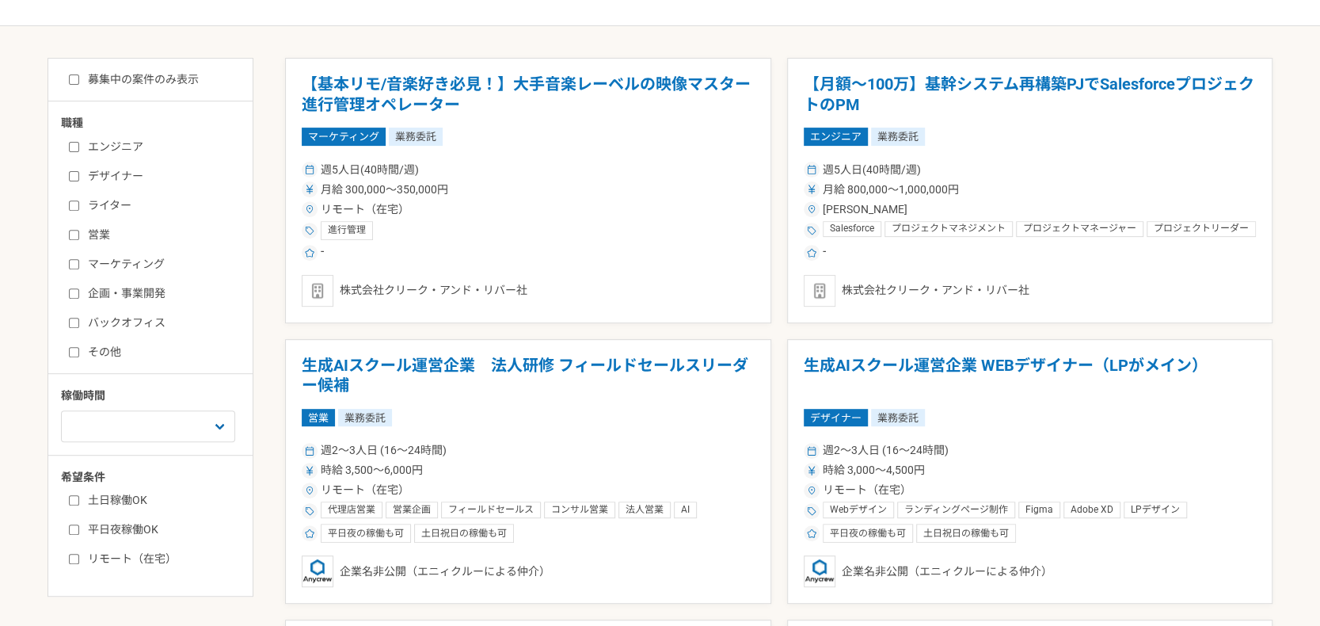
scroll to position [369, 0]
